Goal: Task Accomplishment & Management: Manage account settings

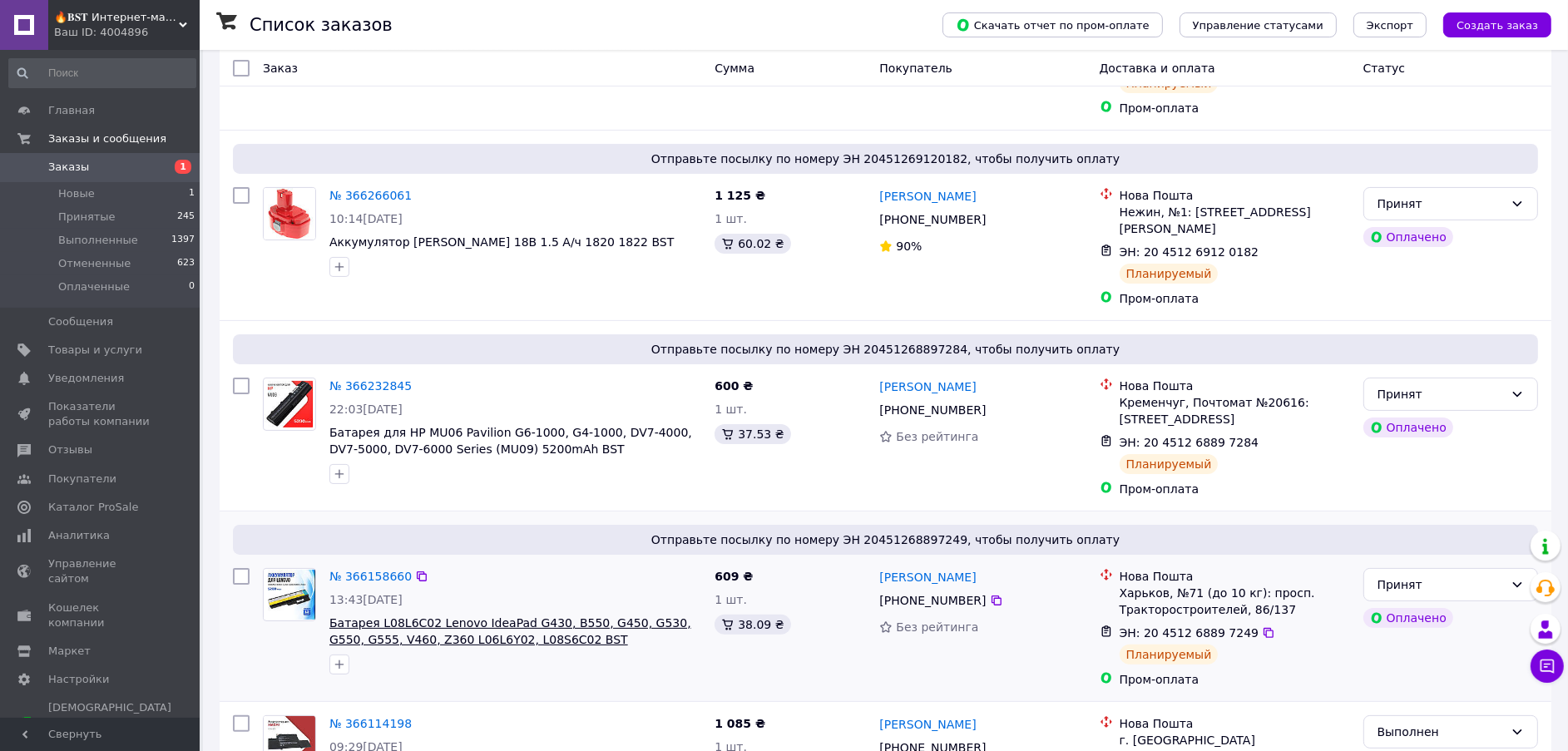
scroll to position [374, 0]
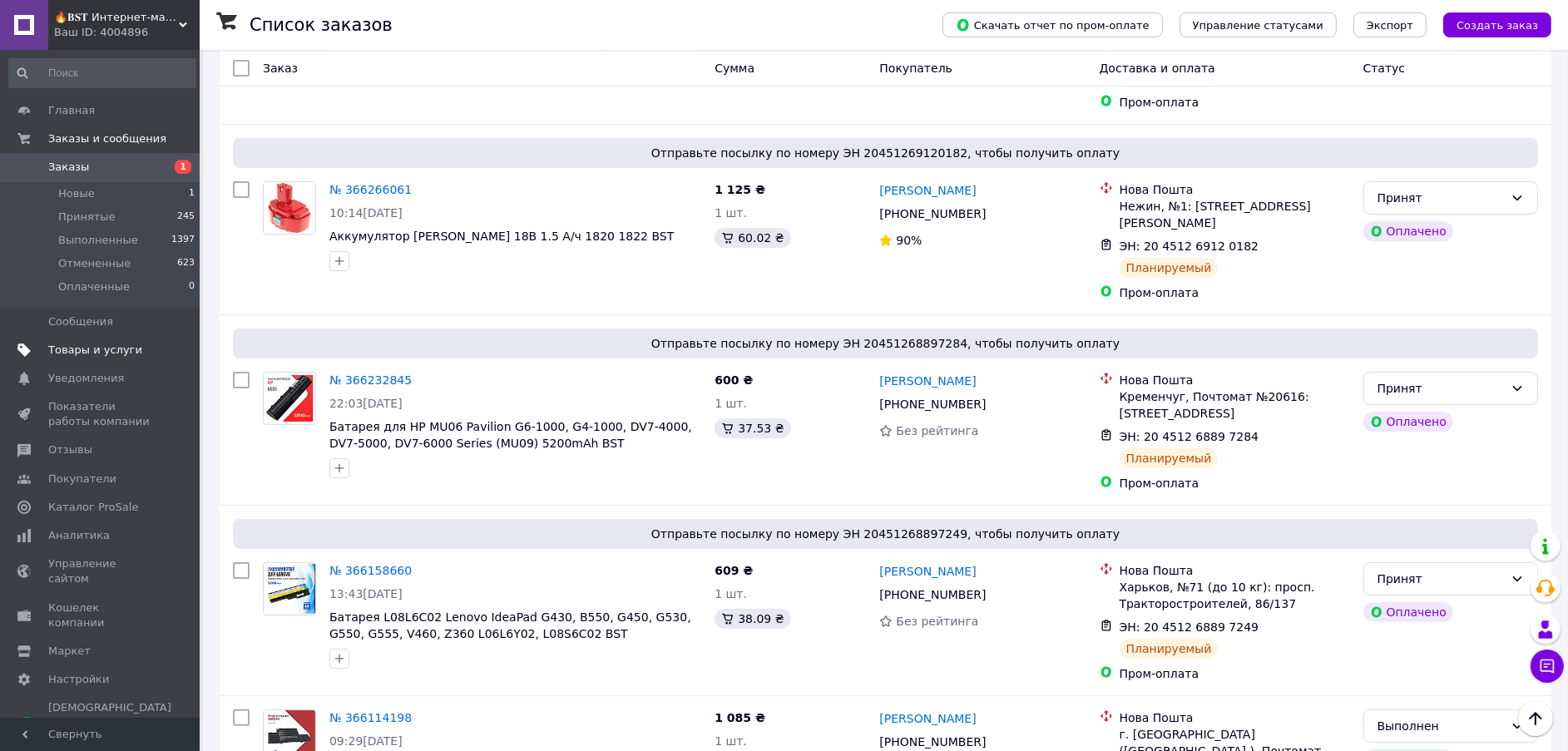
click at [92, 355] on span "Товары и услуги" at bounding box center [95, 350] width 94 height 15
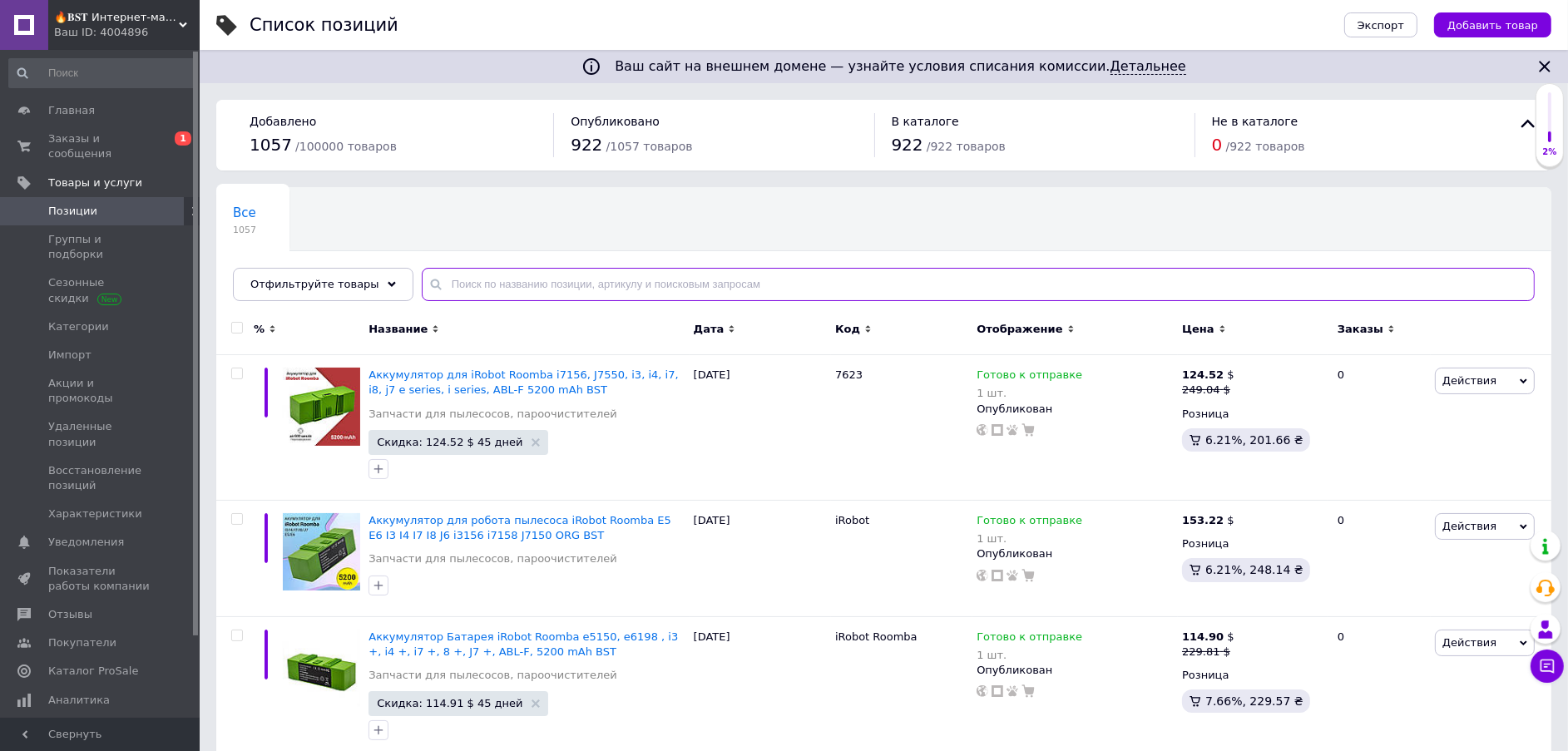
click at [431, 277] on input "text" at bounding box center [978, 285] width 1114 height 34
paste input "239"
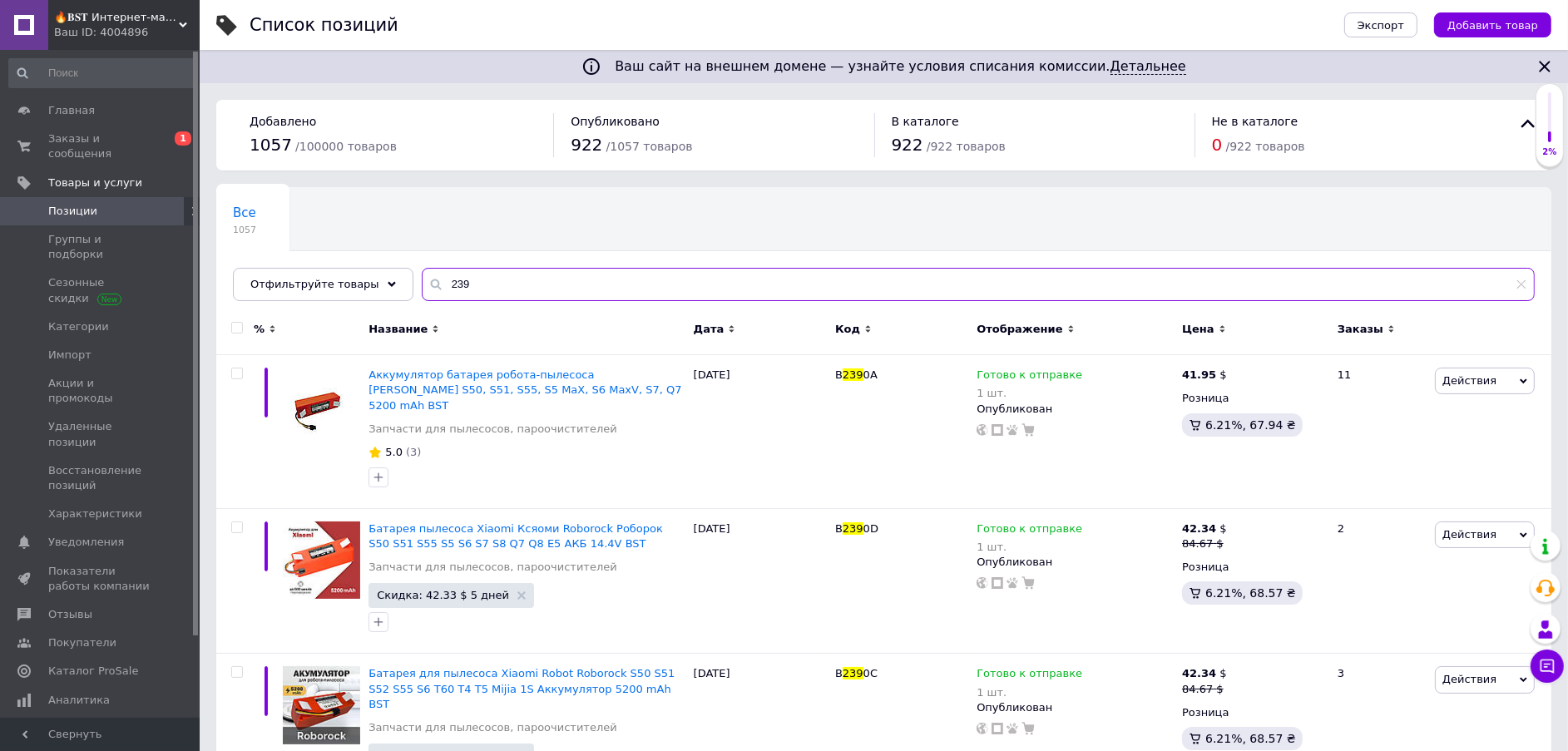
type input "239"
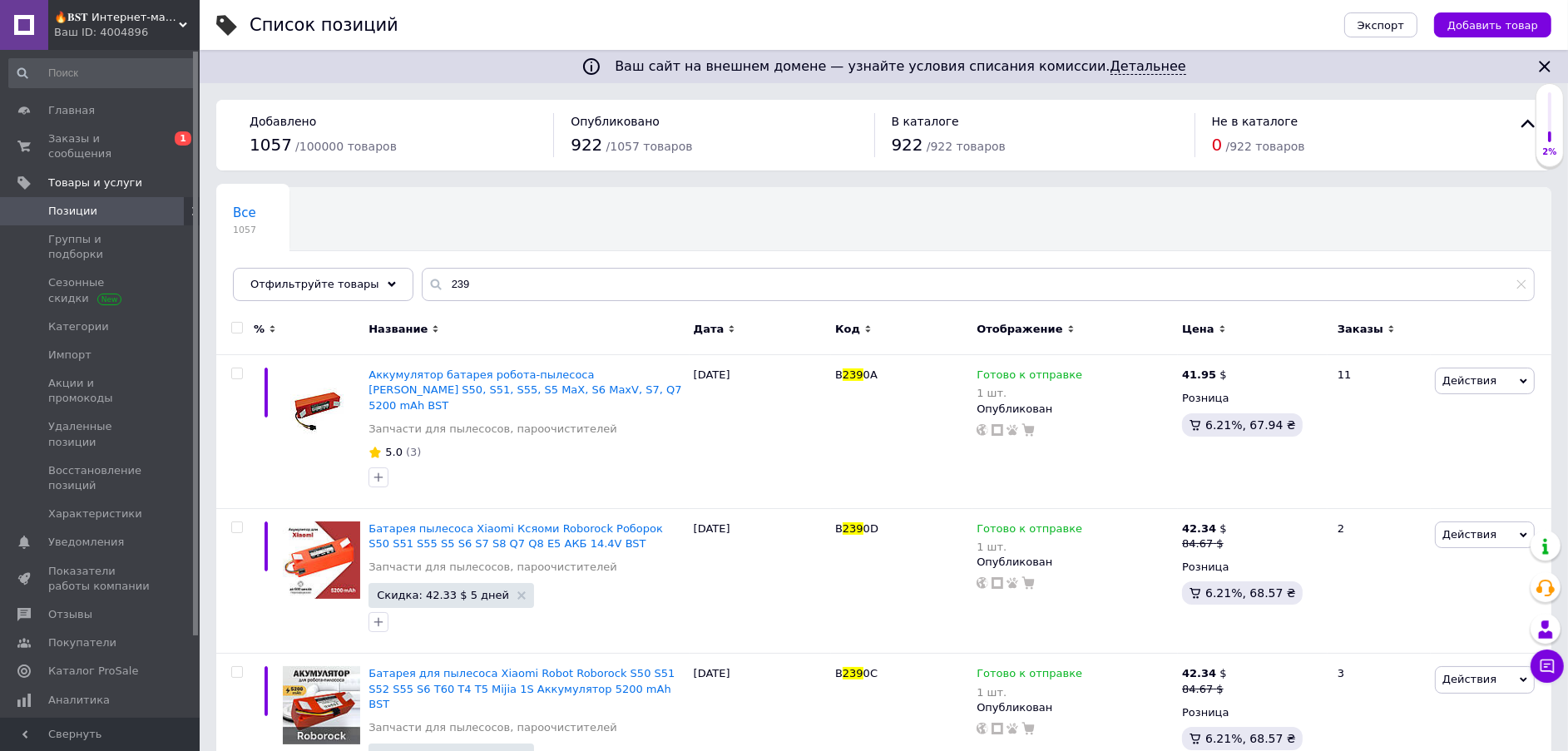
click at [239, 324] on input "checkbox" at bounding box center [236, 328] width 11 height 11
checkbox input "true"
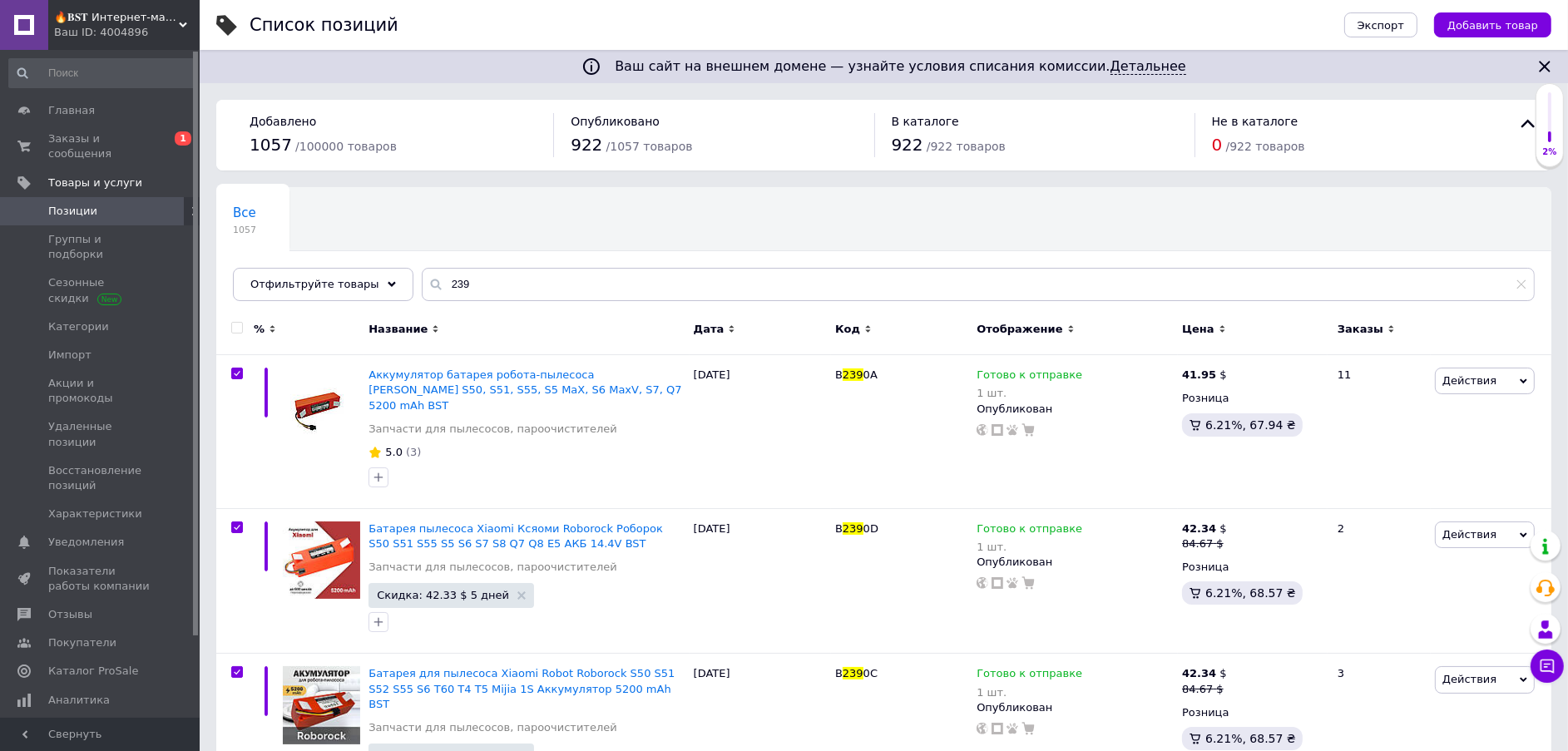
checkbox input "true"
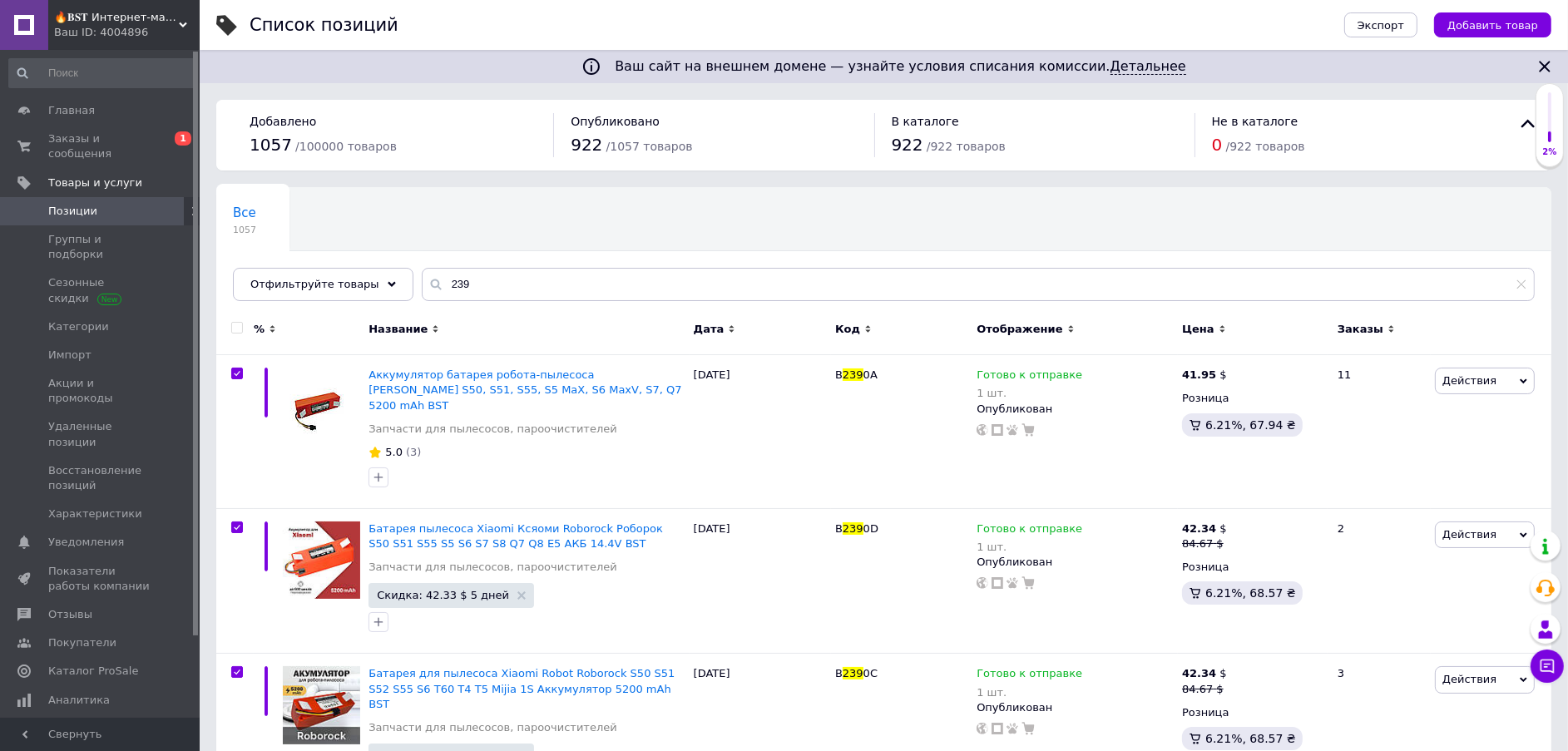
checkbox input "true"
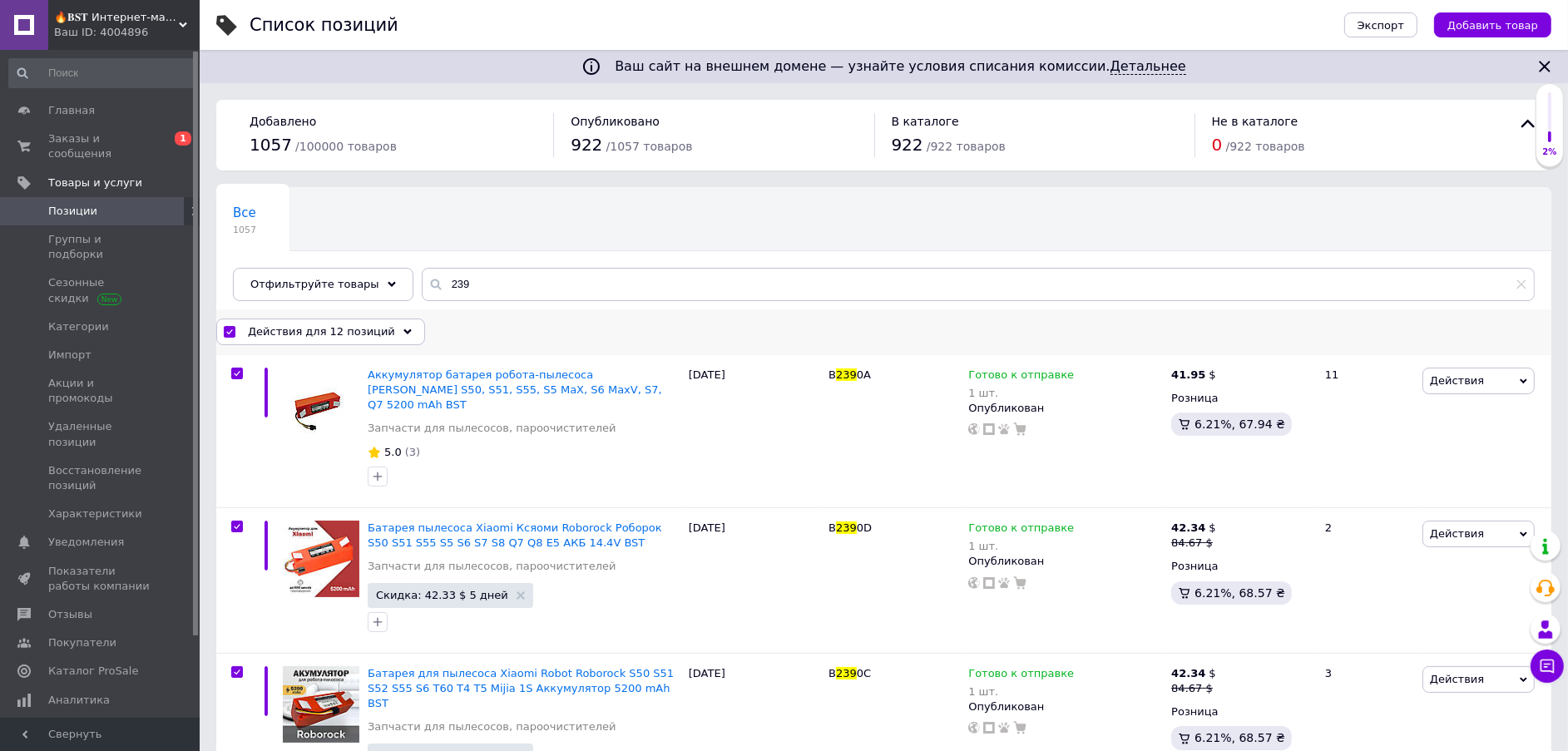
click at [403, 328] on icon at bounding box center [407, 332] width 8 height 8
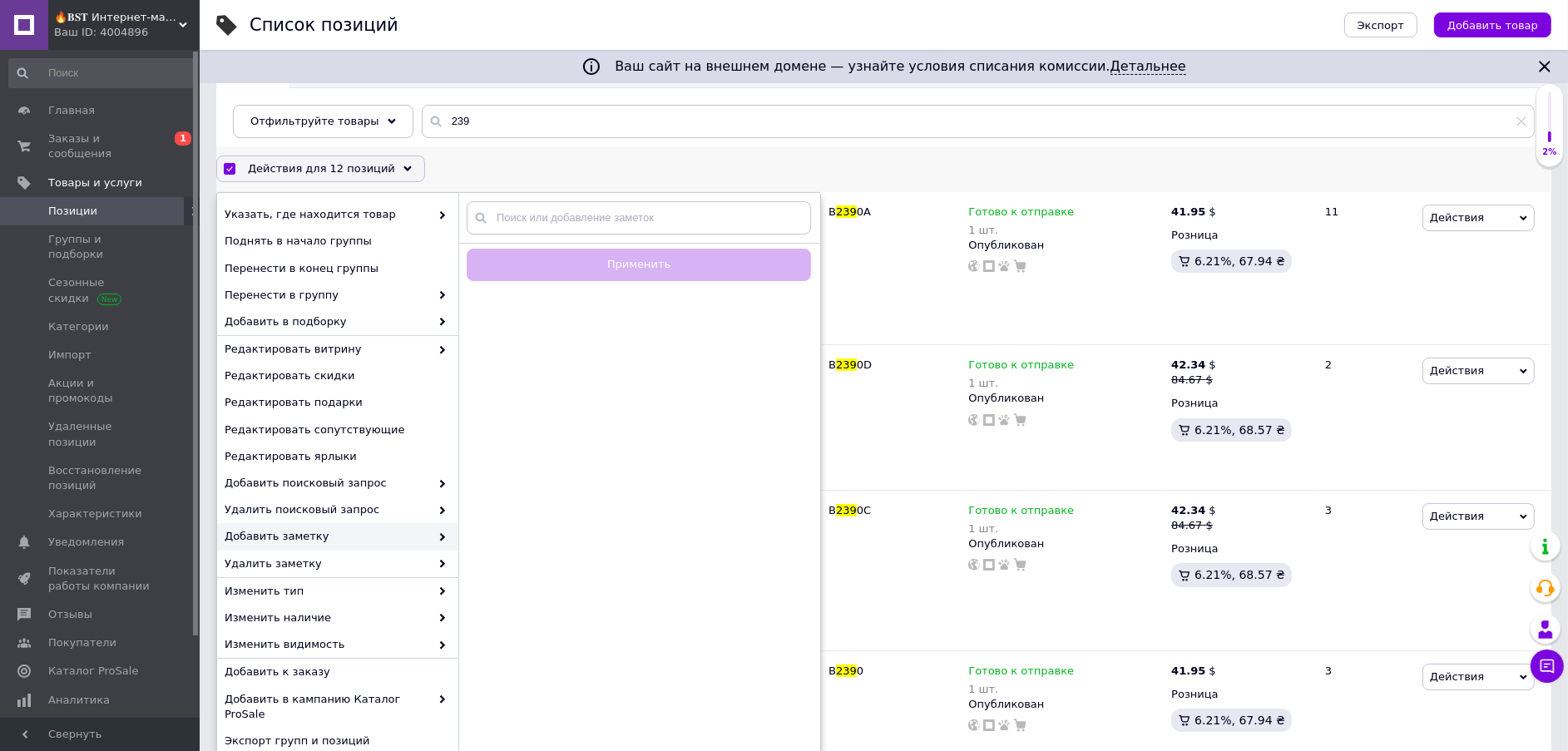
scroll to position [250, 0]
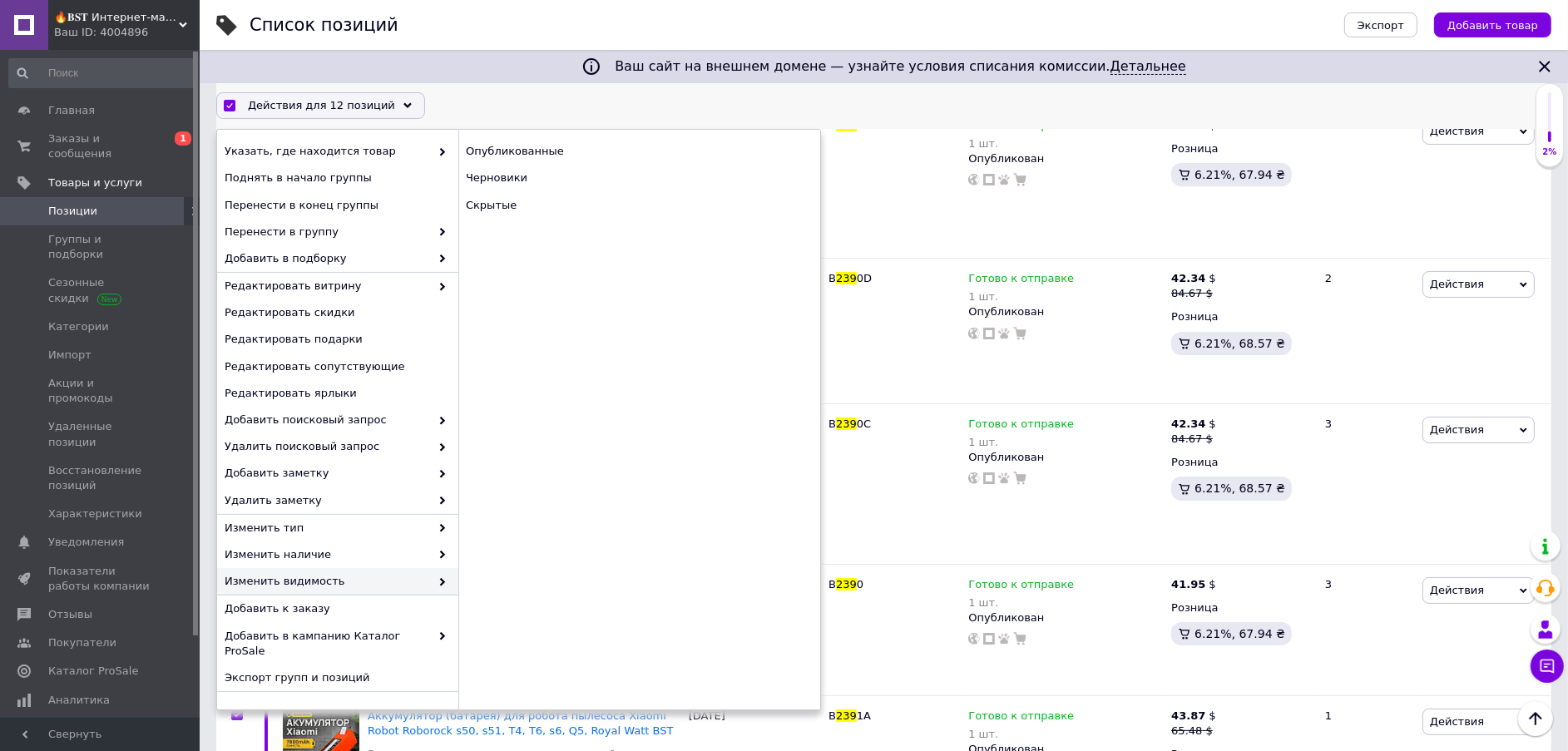
click at [354, 578] on span "Изменить видимость" at bounding box center [327, 581] width 206 height 15
click at [549, 199] on div "Скрытые" at bounding box center [639, 206] width 362 height 27
checkbox input "false"
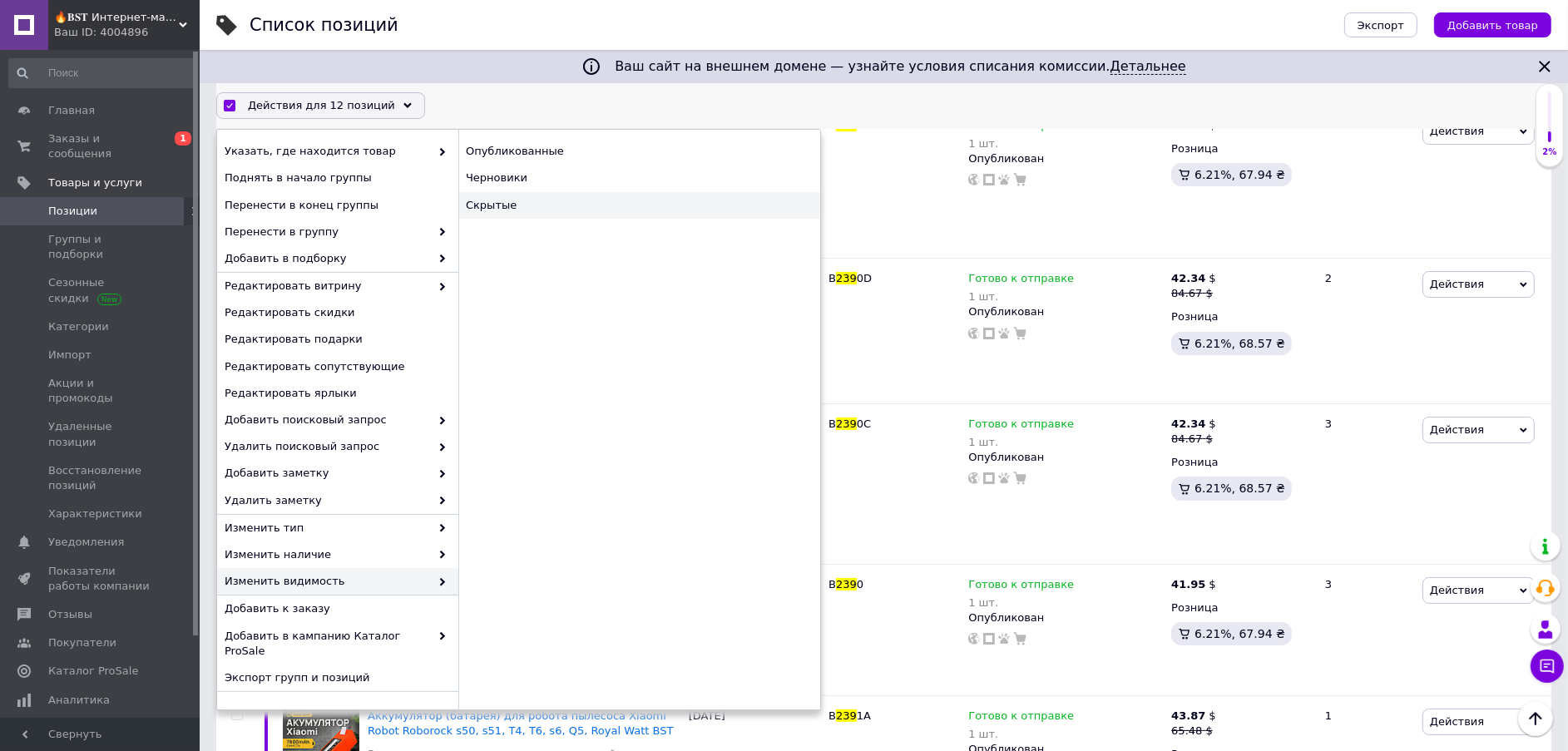
checkbox input "false"
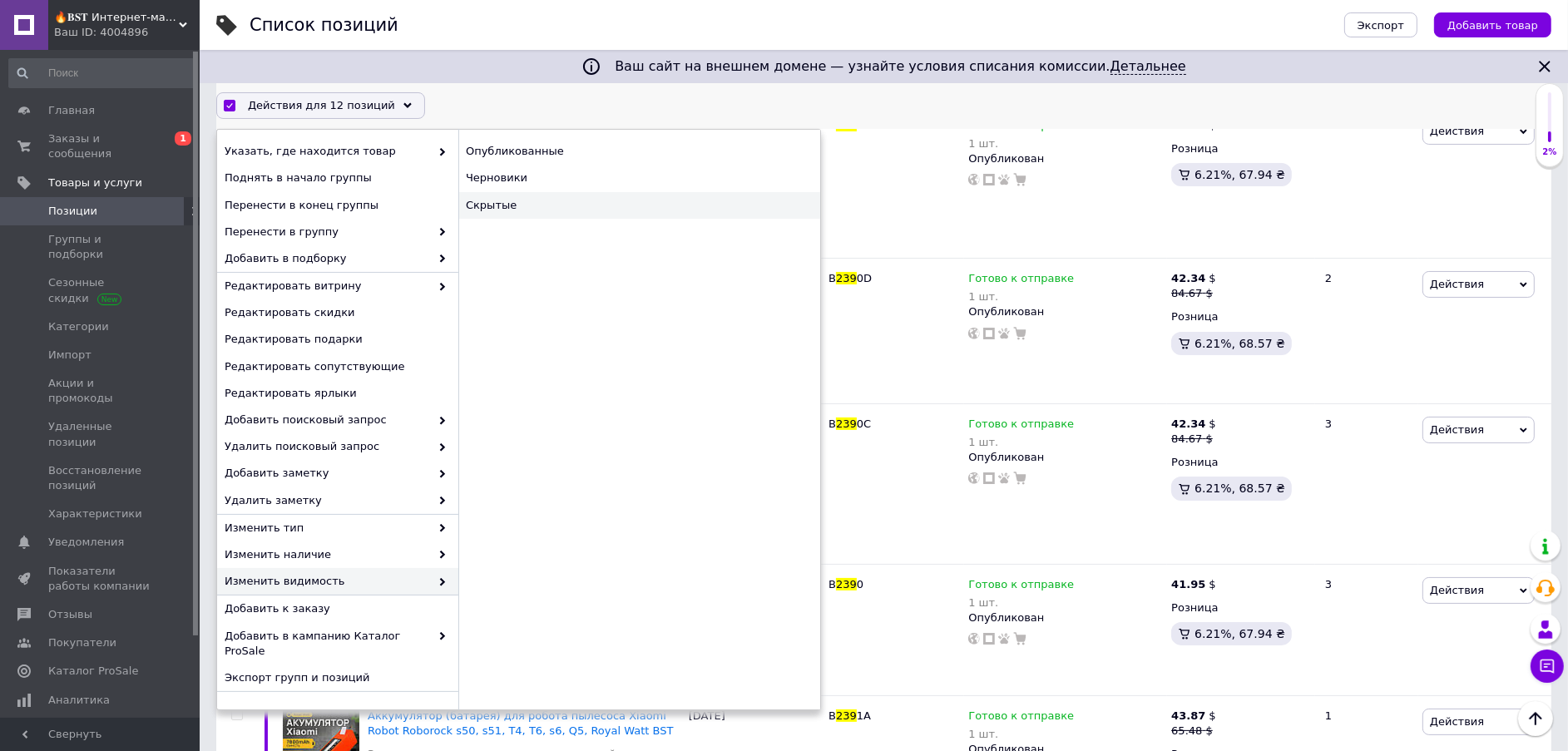
checkbox input "false"
